Goal: Information Seeking & Learning: Find contact information

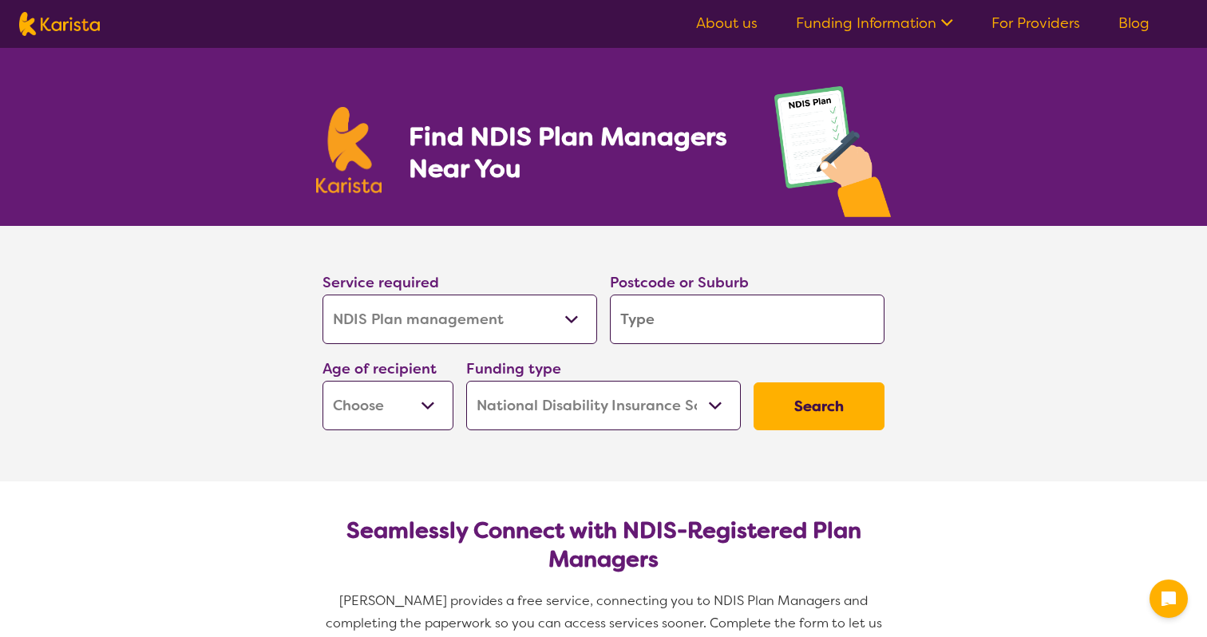
select select "NDIS Plan management"
select select "NDIS"
select select "NDIS Plan management"
select select "NDIS"
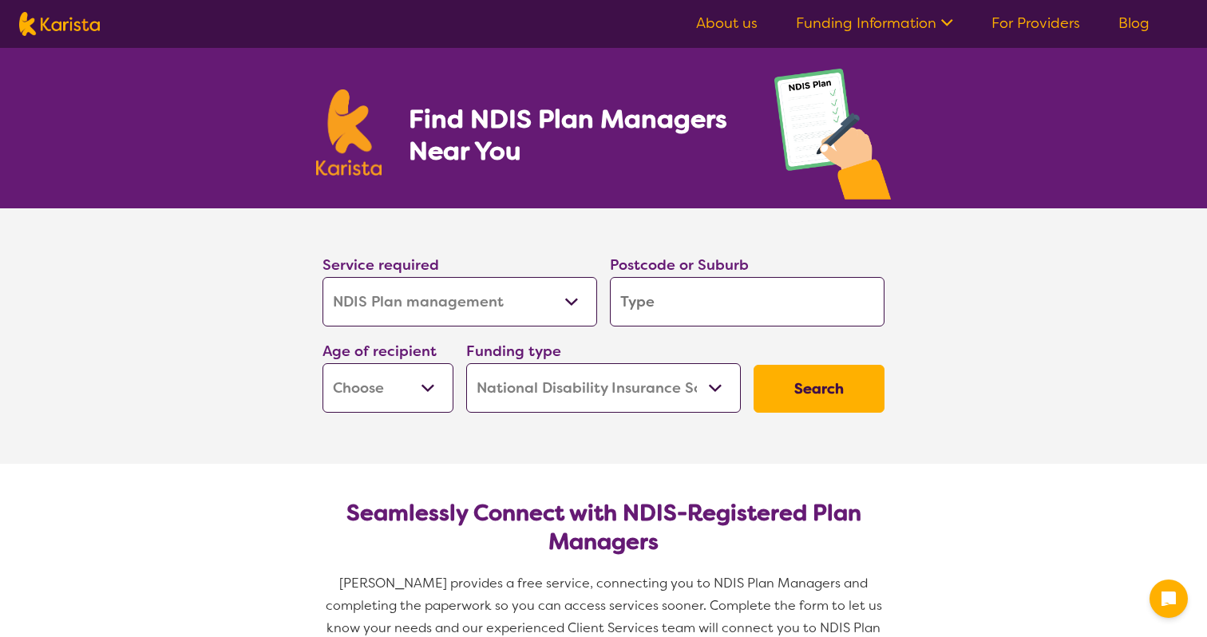
scroll to position [22, 0]
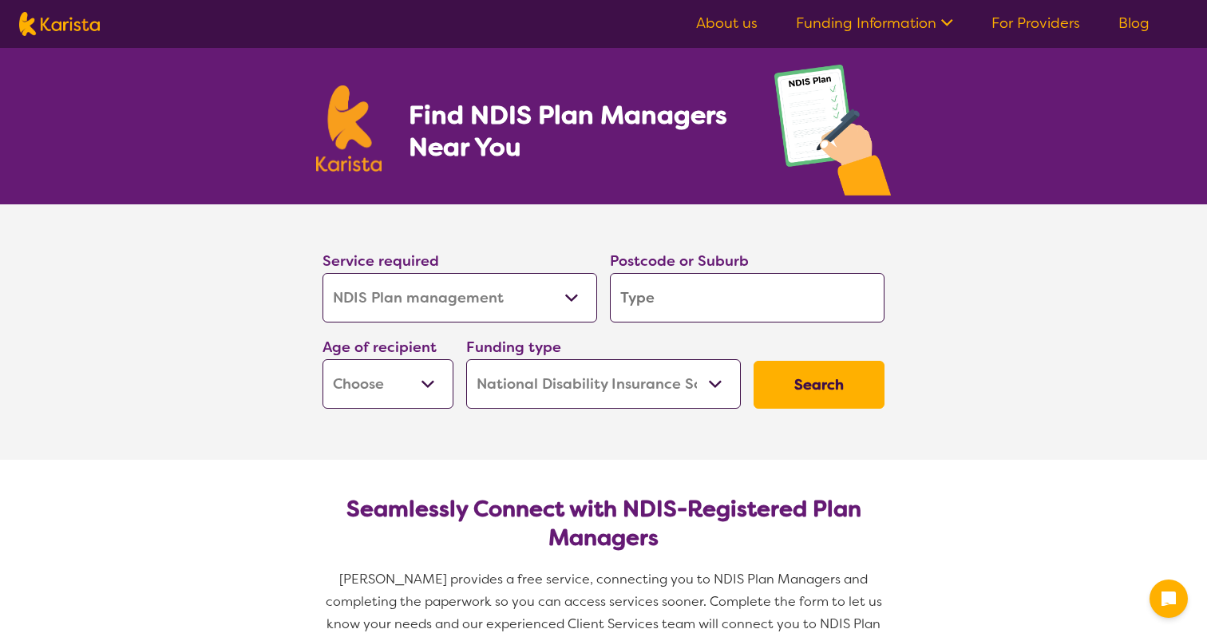
click at [579, 310] on select "Allied Health Assistant Assessment ([MEDICAL_DATA] or [MEDICAL_DATA]) Behaviour…" at bounding box center [459, 297] width 275 height 49
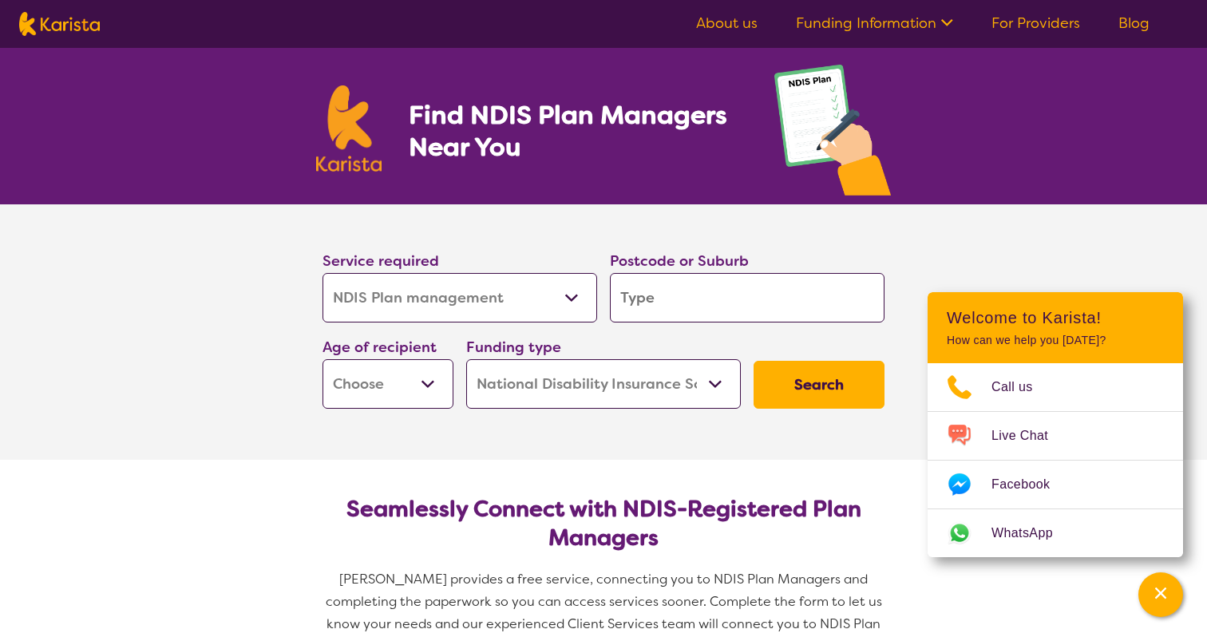
click at [322, 273] on select "Allied Health Assistant Assessment ([MEDICAL_DATA] or [MEDICAL_DATA]) Behaviour…" at bounding box center [459, 297] width 275 height 49
click at [672, 310] on input "search" at bounding box center [747, 297] width 275 height 49
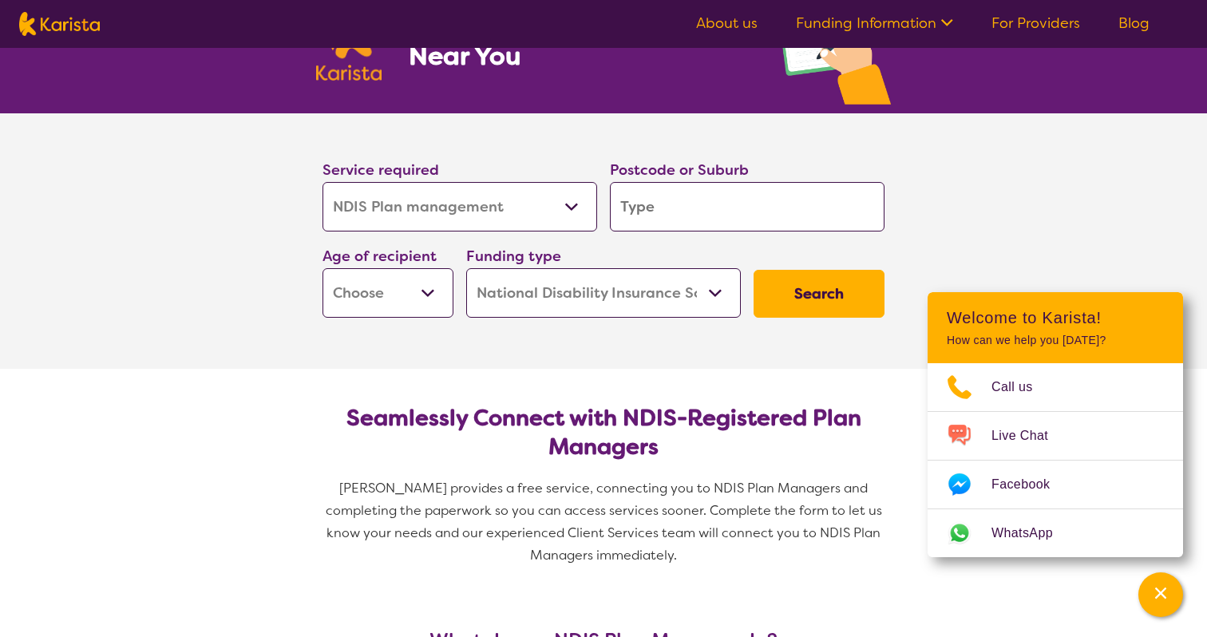
scroll to position [111, 0]
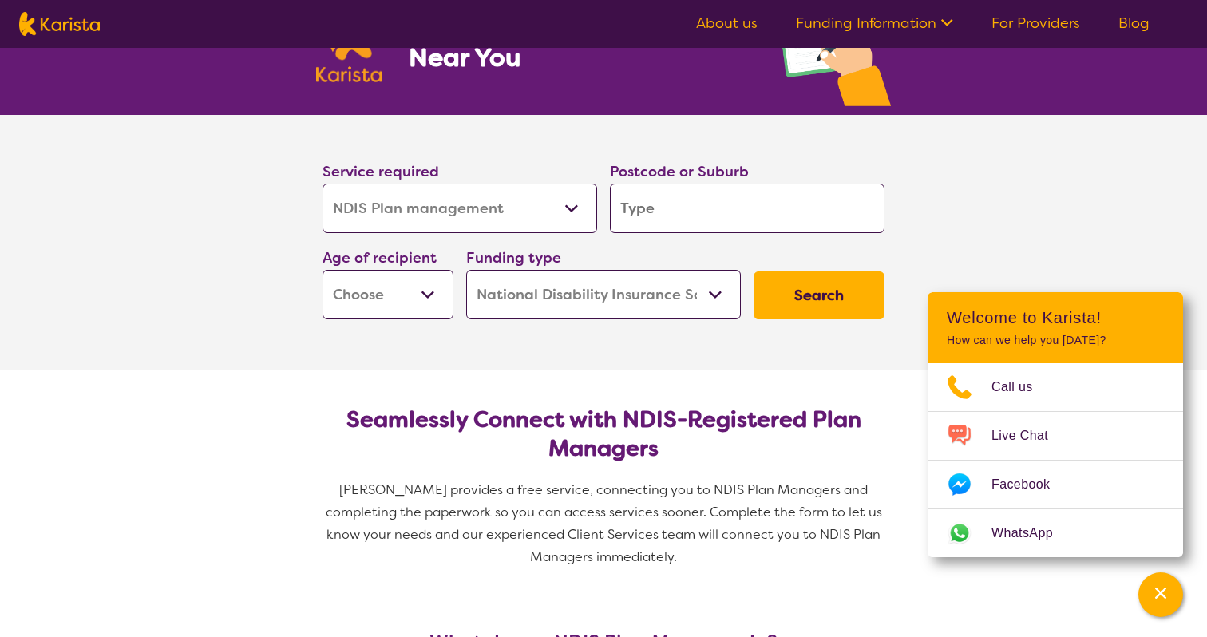
click at [406, 311] on select "Early Childhood - 0 to 9 Child - 10 to 11 Adolescent - 12 to 17 Adult - 18 to 6…" at bounding box center [387, 294] width 131 height 49
select select "AD"
click at [322, 270] on select "Early Childhood - 0 to 9 Child - 10 to 11 Adolescent - 12 to 17 Adult - 18 to 6…" at bounding box center [387, 294] width 131 height 49
select select "AD"
click at [710, 293] on select "Home Care Package (HCP) National Disability Insurance Scheme (NDIS) I don't know" at bounding box center [603, 294] width 275 height 49
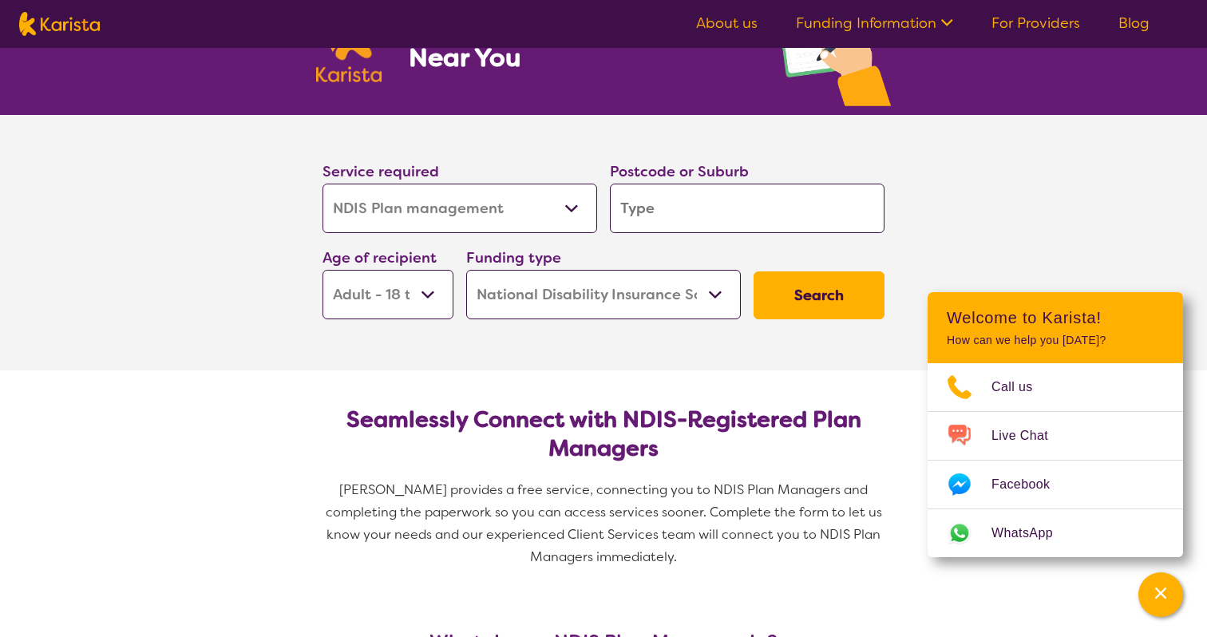
click at [466, 270] on select "Home Care Package (HCP) National Disability Insurance Scheme (NDIS) I don't know" at bounding box center [603, 294] width 275 height 49
click at [686, 207] on input "search" at bounding box center [747, 208] width 275 height 49
type input "3"
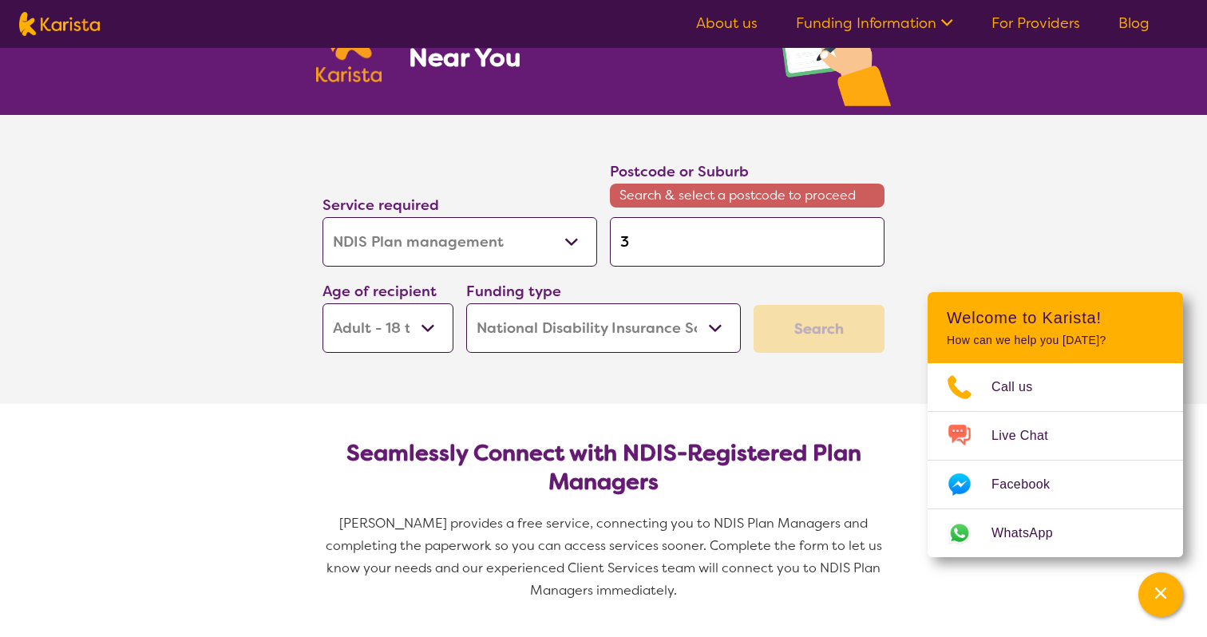
type input "30"
type input "300"
type input "3000"
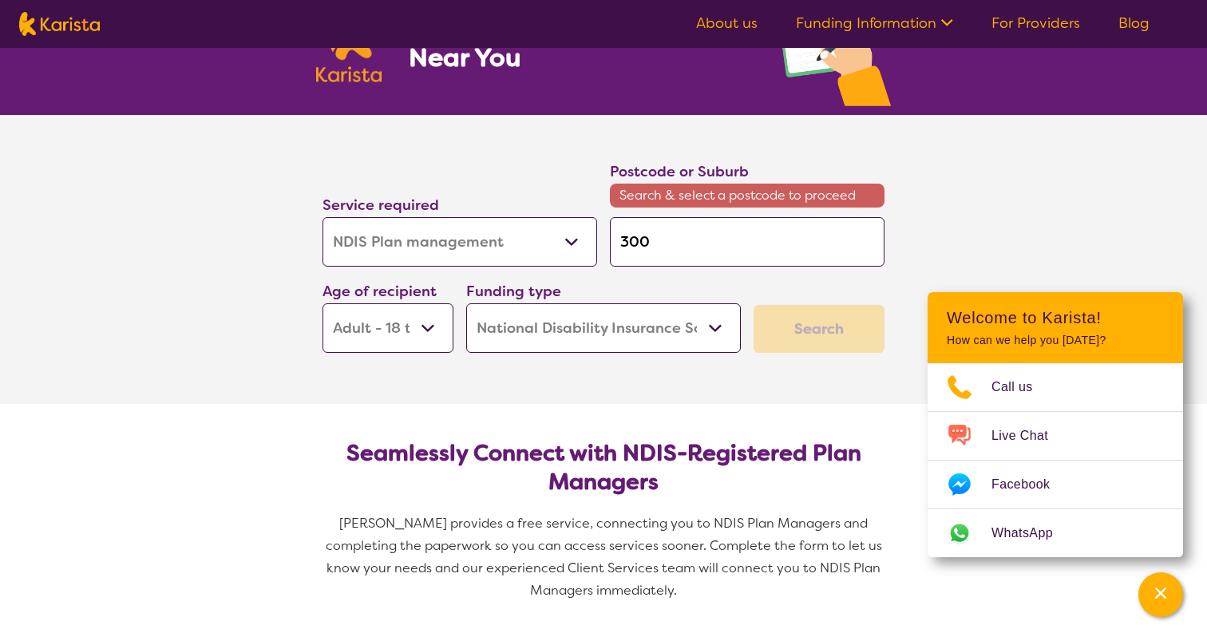
type input "3000"
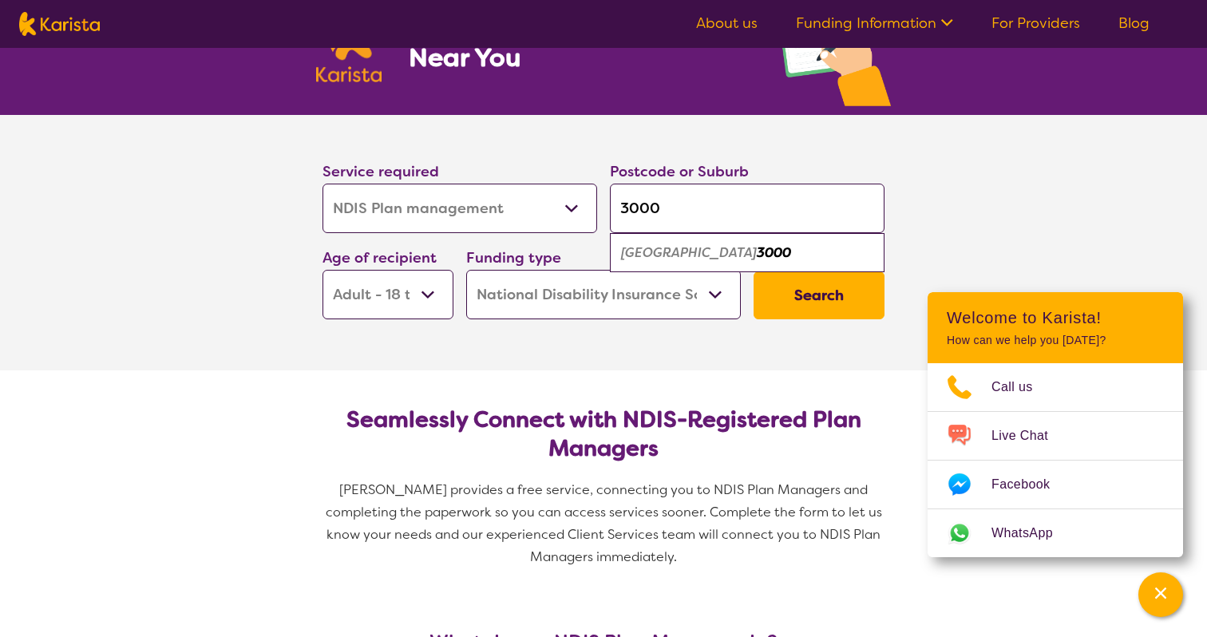
type input "3000"
click at [757, 259] on em "3000" at bounding box center [774, 252] width 34 height 17
click at [801, 296] on button "Search" at bounding box center [818, 295] width 131 height 48
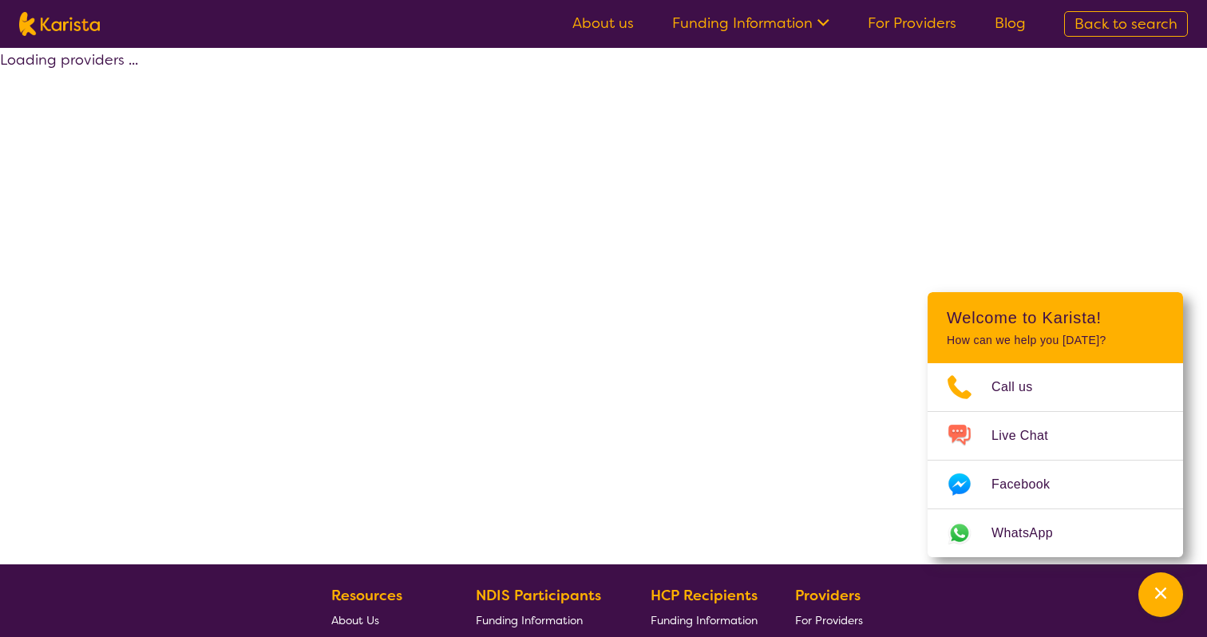
select select "by_score"
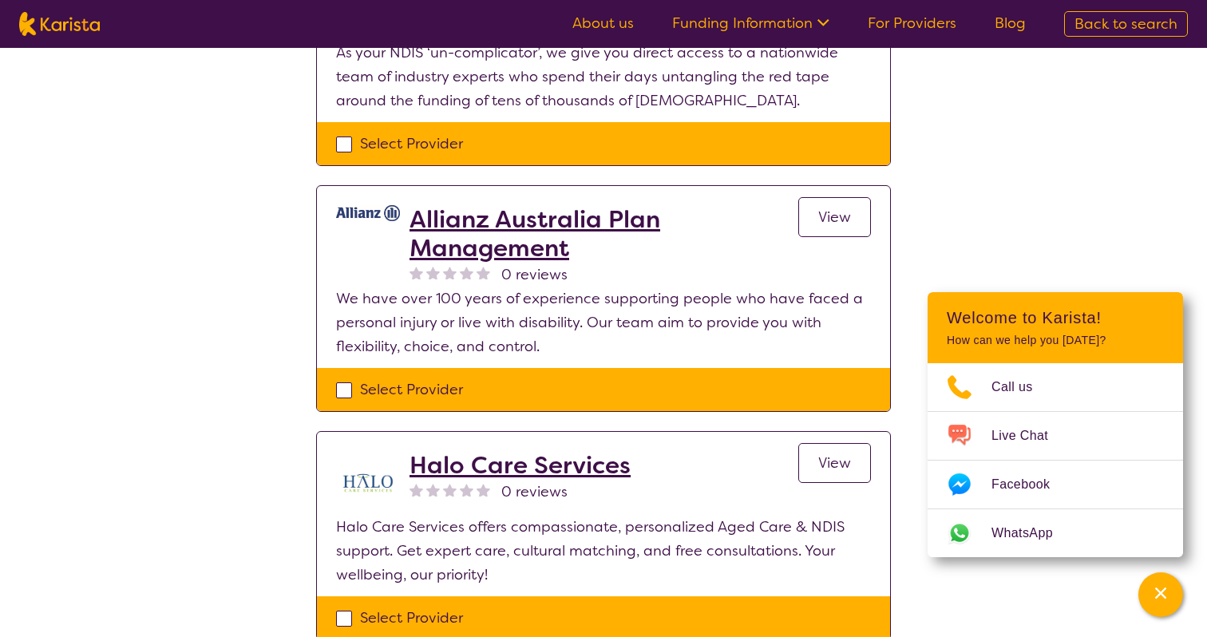
scroll to position [1622, 0]
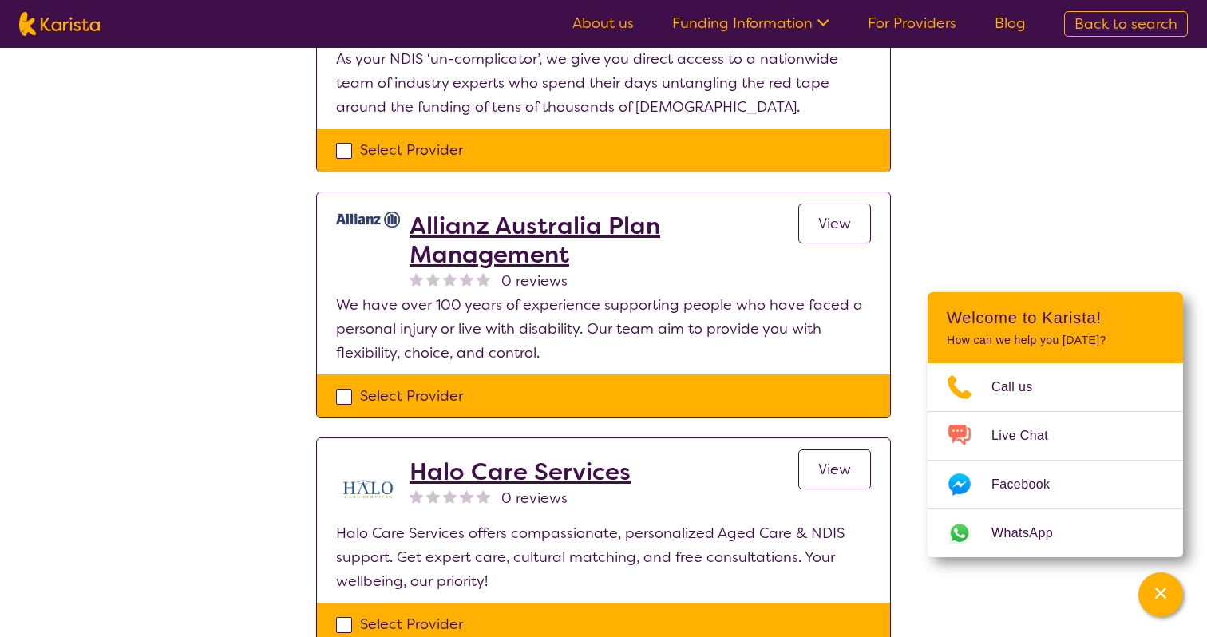
click at [825, 229] on span "View" at bounding box center [834, 223] width 33 height 19
